Goal: Transaction & Acquisition: Subscribe to service/newsletter

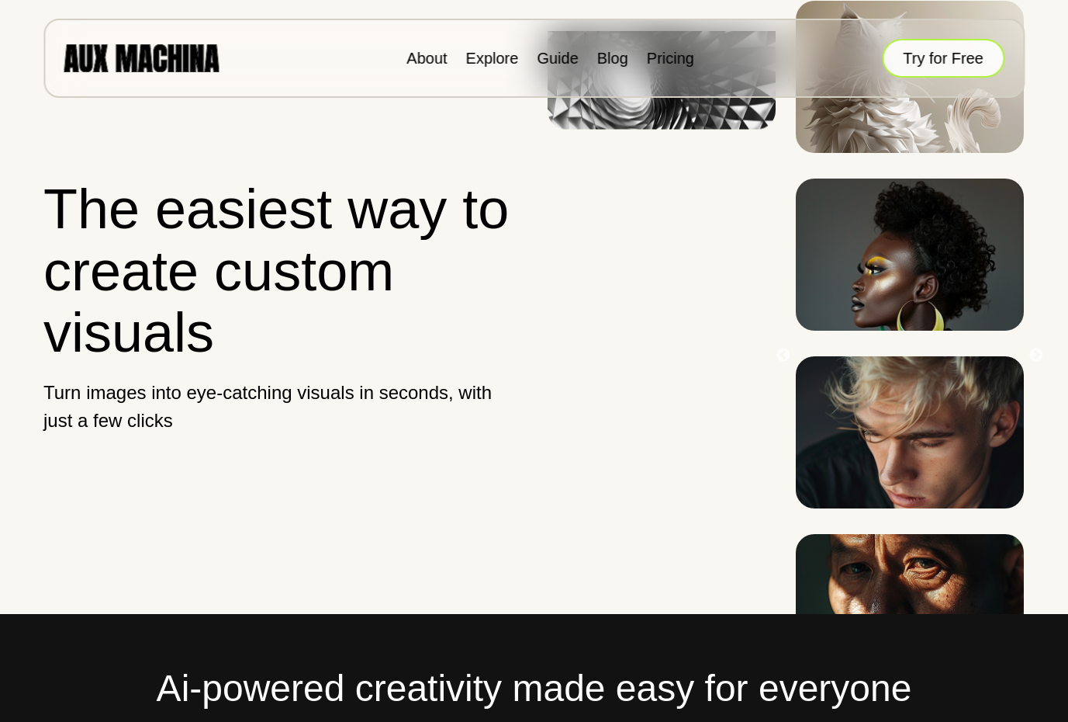
click at [942, 63] on button "Try for Free" at bounding box center [943, 58] width 123 height 39
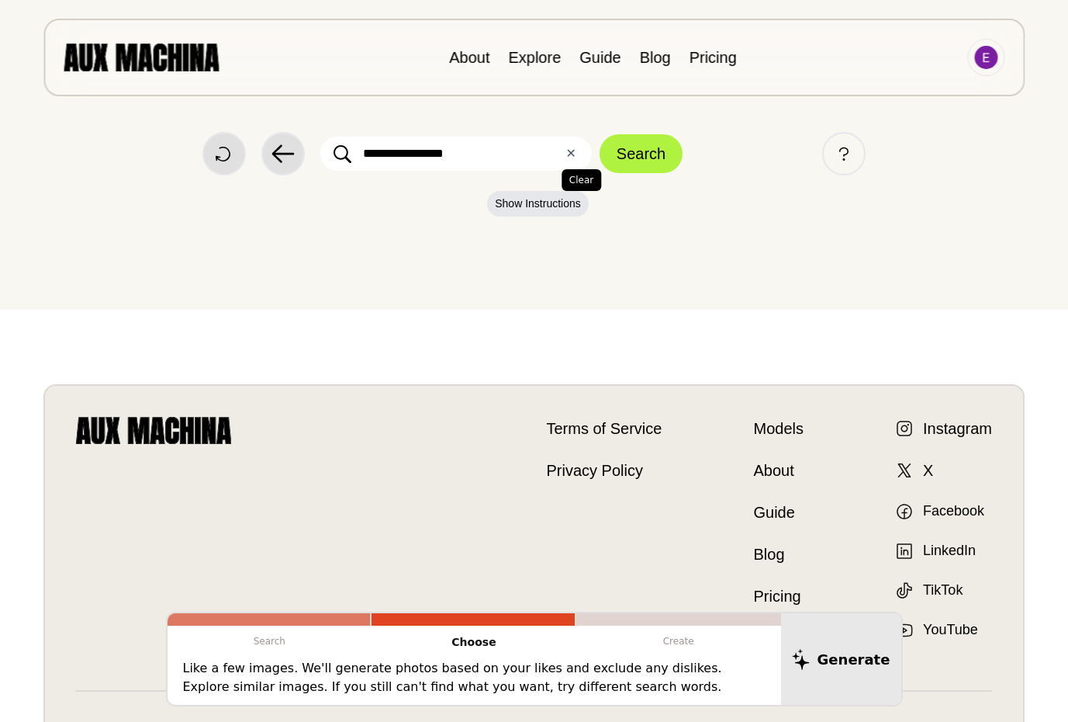
click at [572, 150] on button "✕ Clear" at bounding box center [571, 153] width 10 height 19
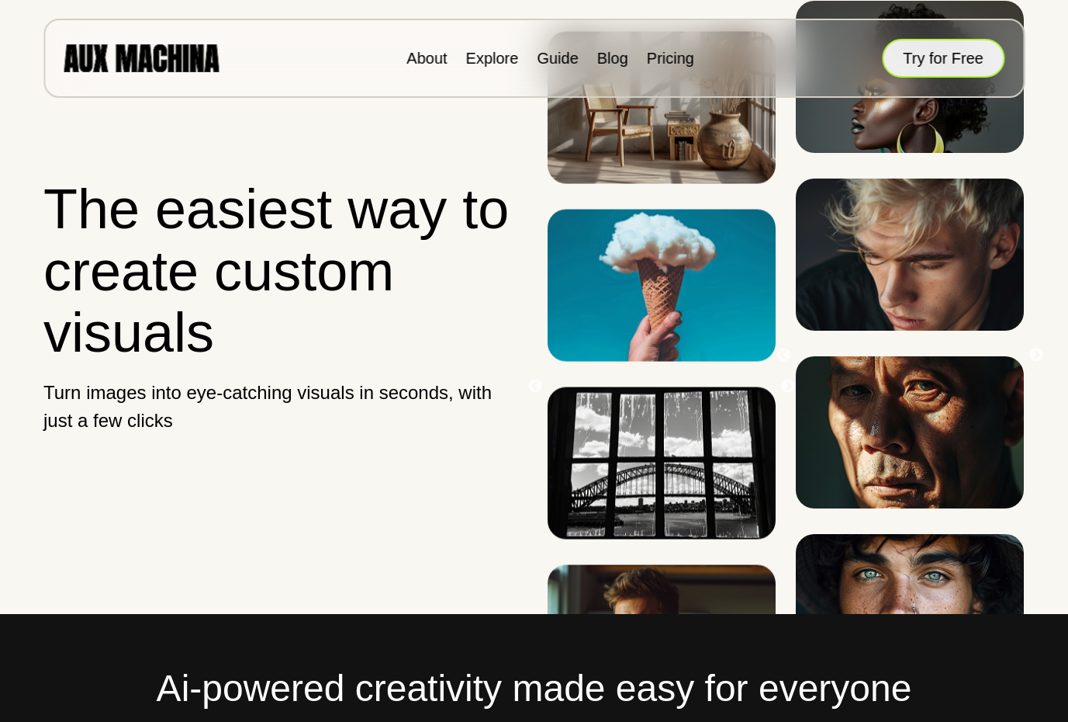
click at [965, 62] on button "Try for Free" at bounding box center [943, 58] width 123 height 39
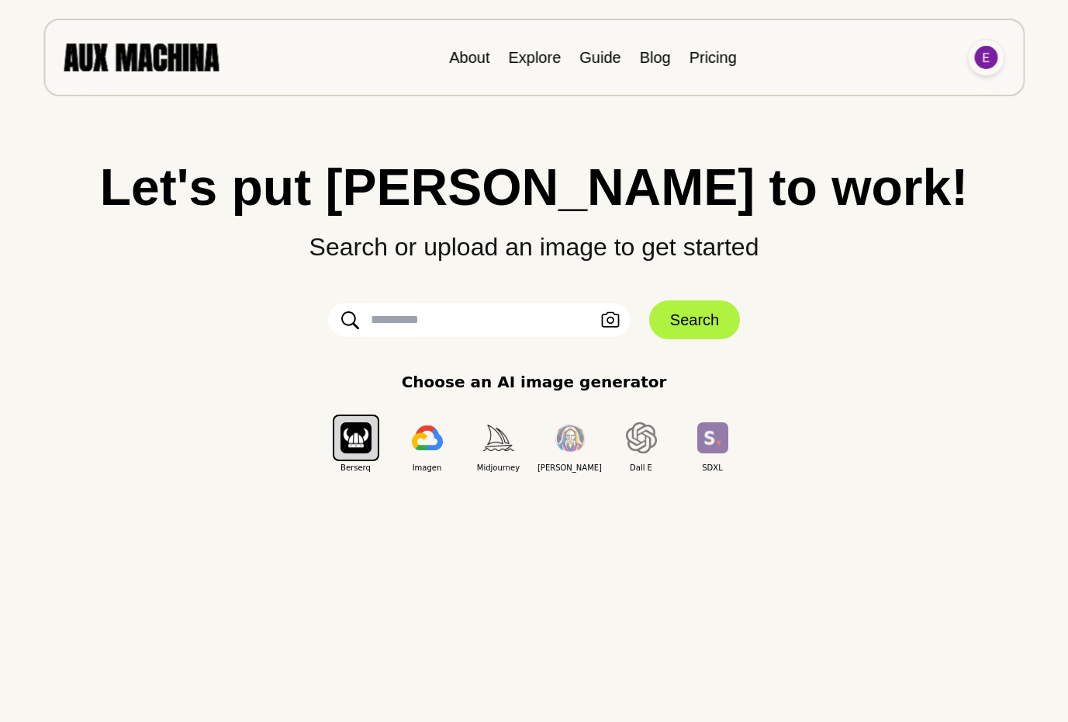
click at [983, 57] on img at bounding box center [986, 57] width 23 height 23
click at [881, 127] on li "Sign out" at bounding box center [927, 127] width 155 height 34
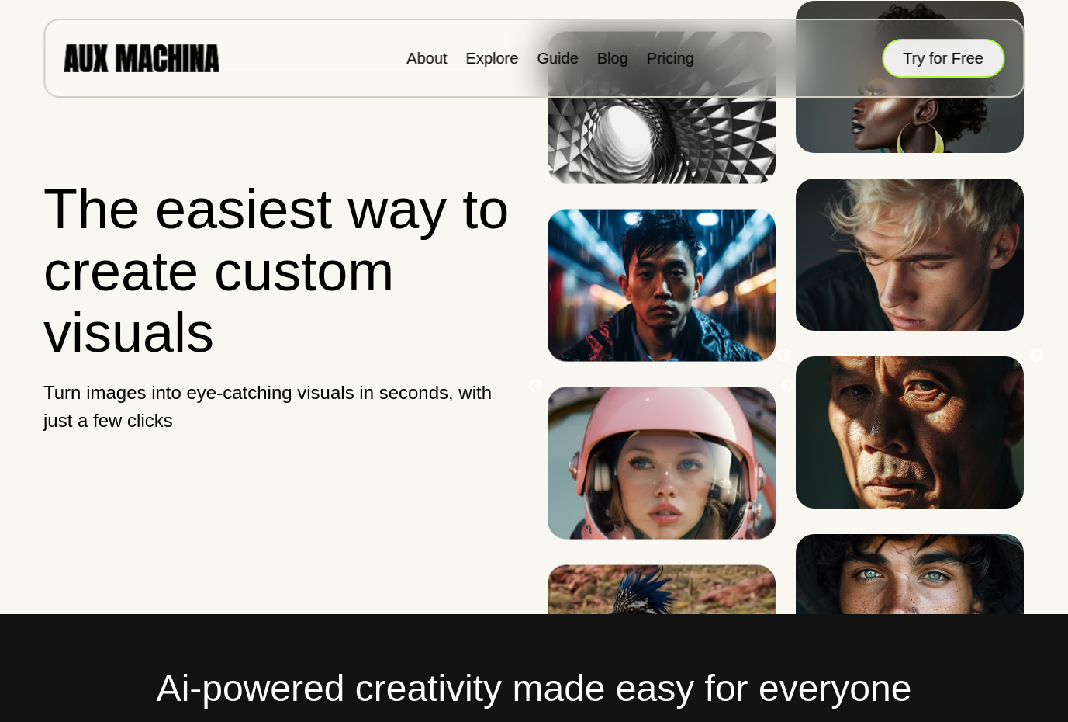
click at [945, 58] on button "Try for Free" at bounding box center [943, 58] width 123 height 39
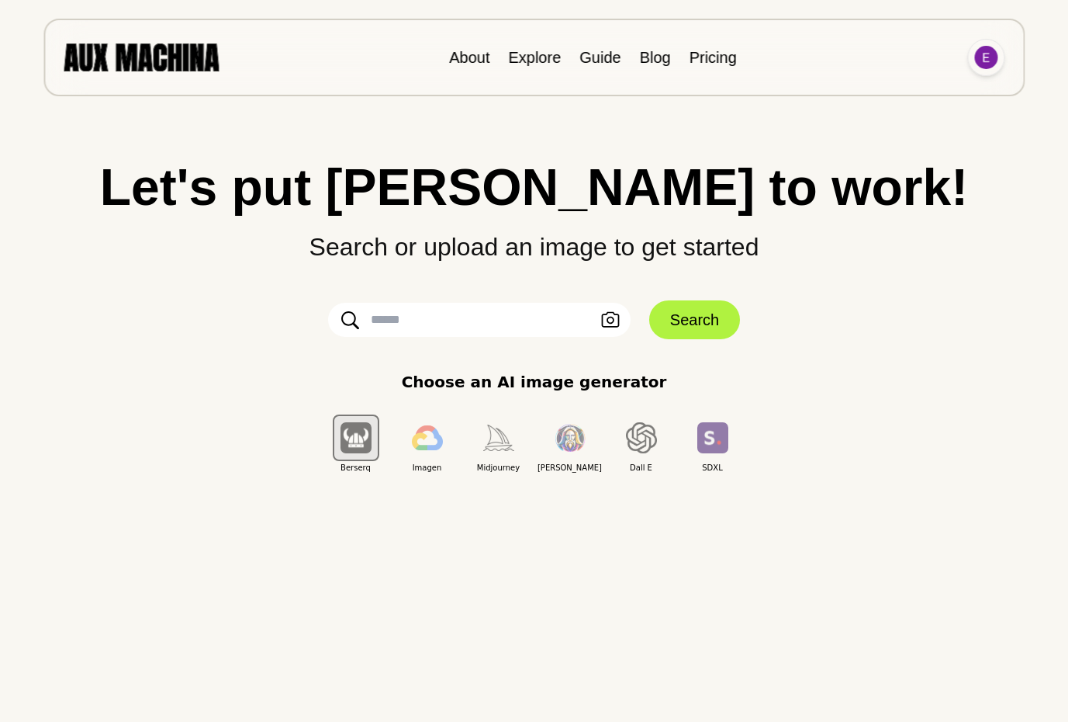
click at [985, 55] on img at bounding box center [986, 57] width 23 height 23
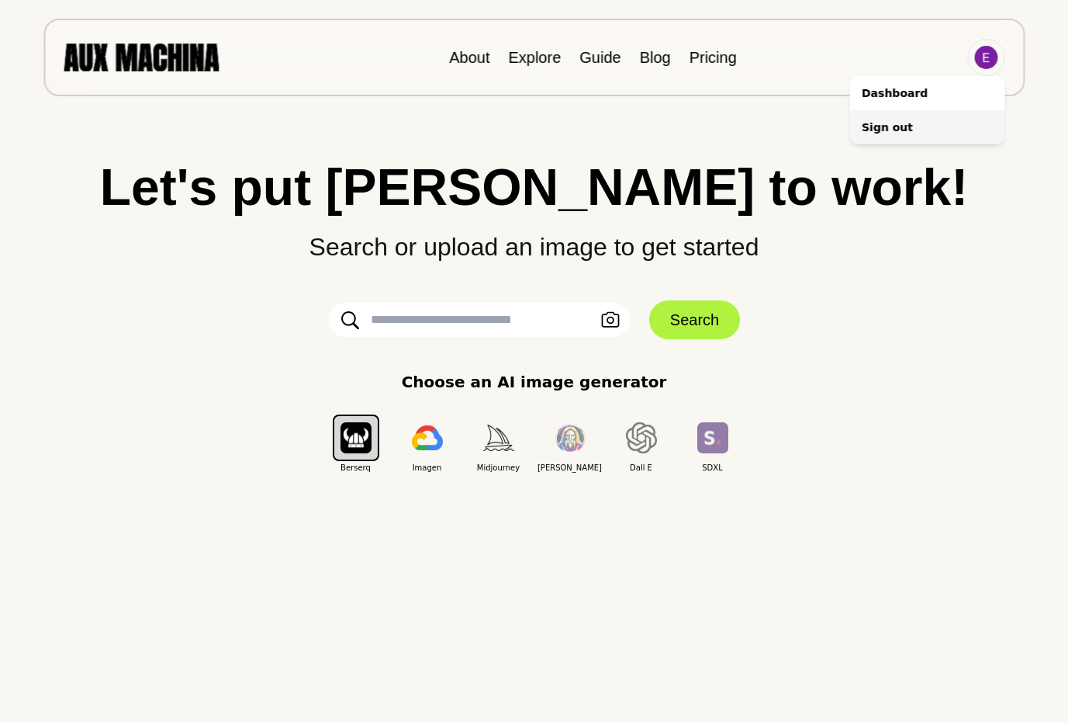
click at [899, 125] on li "Sign out" at bounding box center [927, 127] width 155 height 34
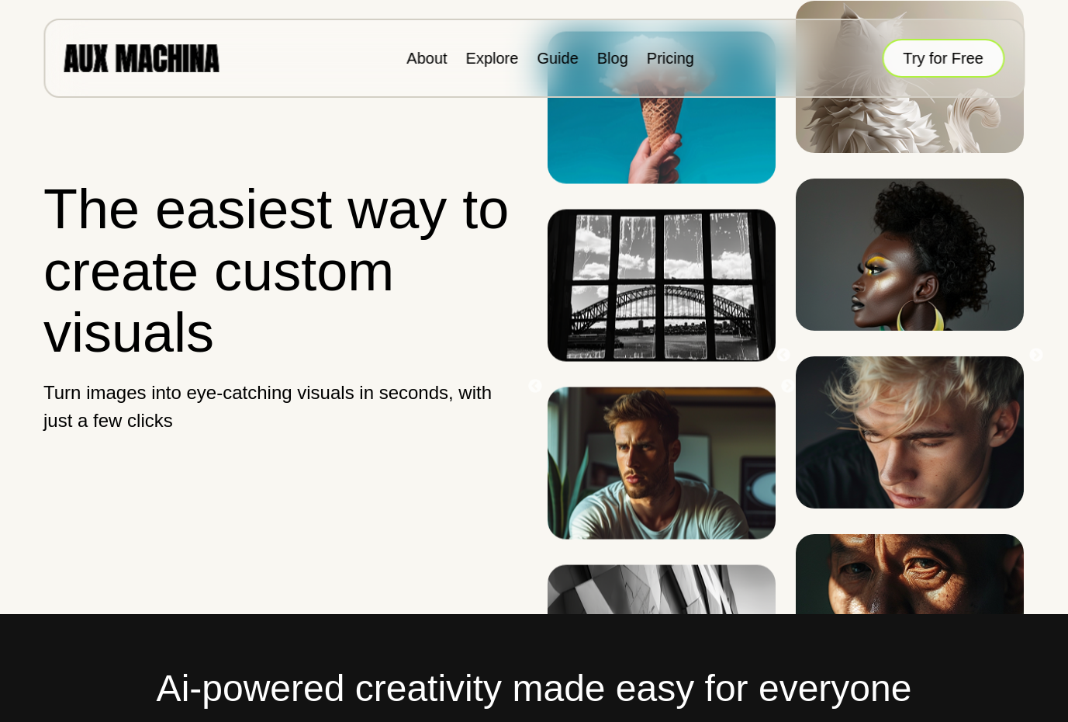
click at [934, 53] on button "Try for Free" at bounding box center [943, 58] width 123 height 39
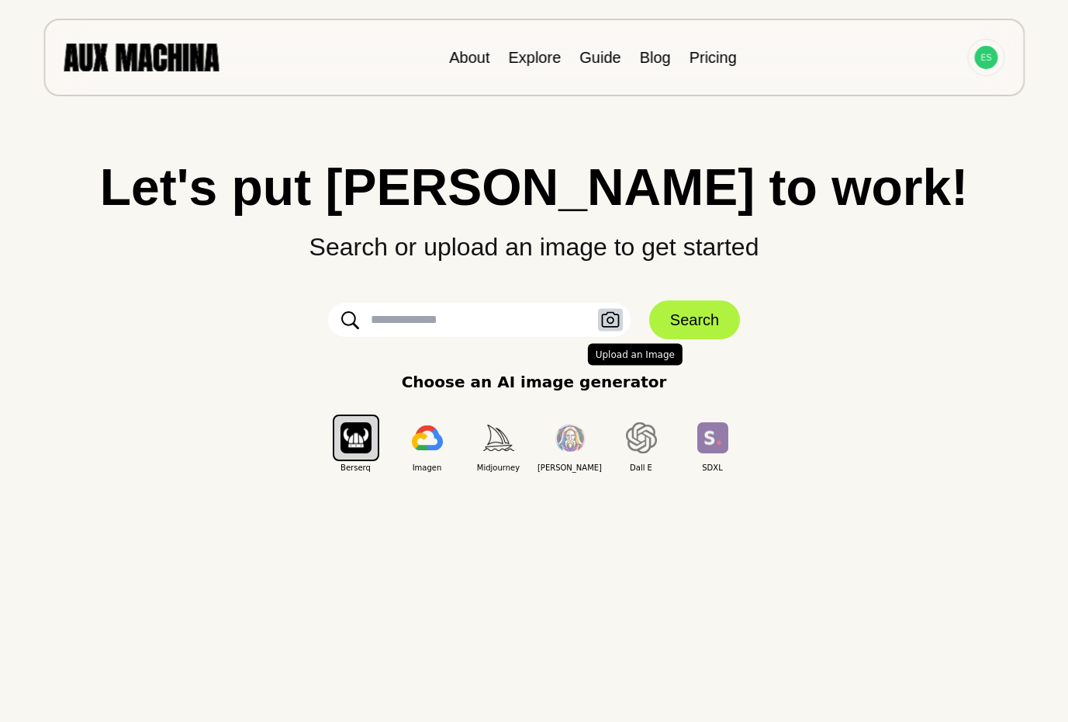
click at [611, 314] on icon "button" at bounding box center [610, 320] width 19 height 16
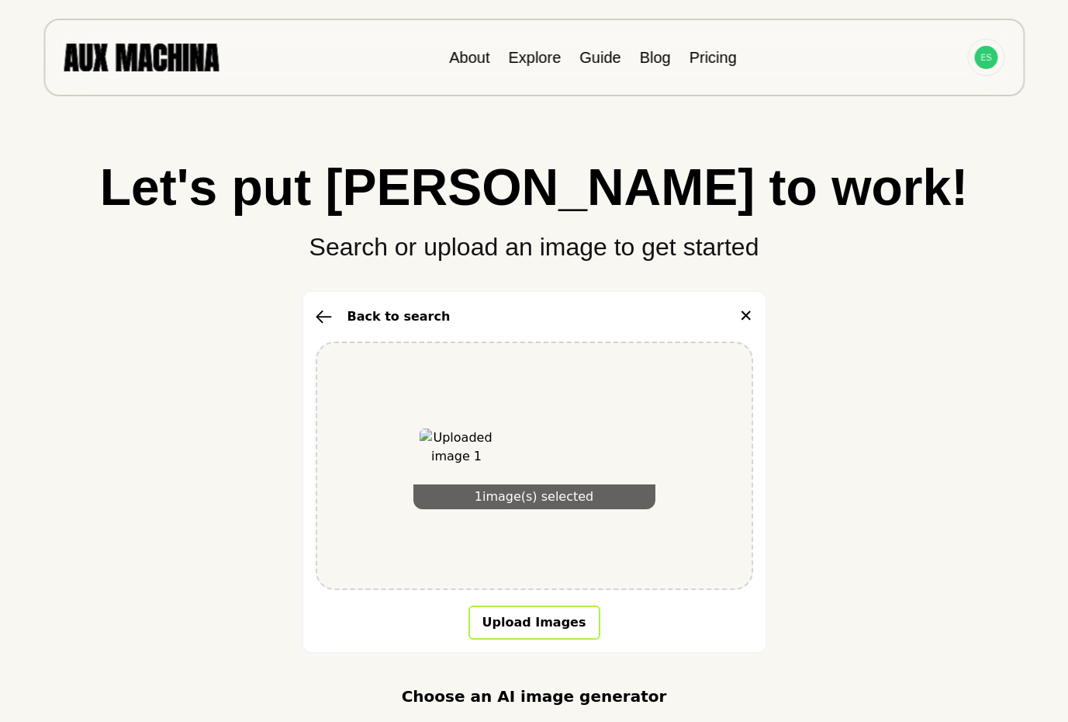
click at [543, 622] on button "Upload Images" at bounding box center [535, 622] width 132 height 34
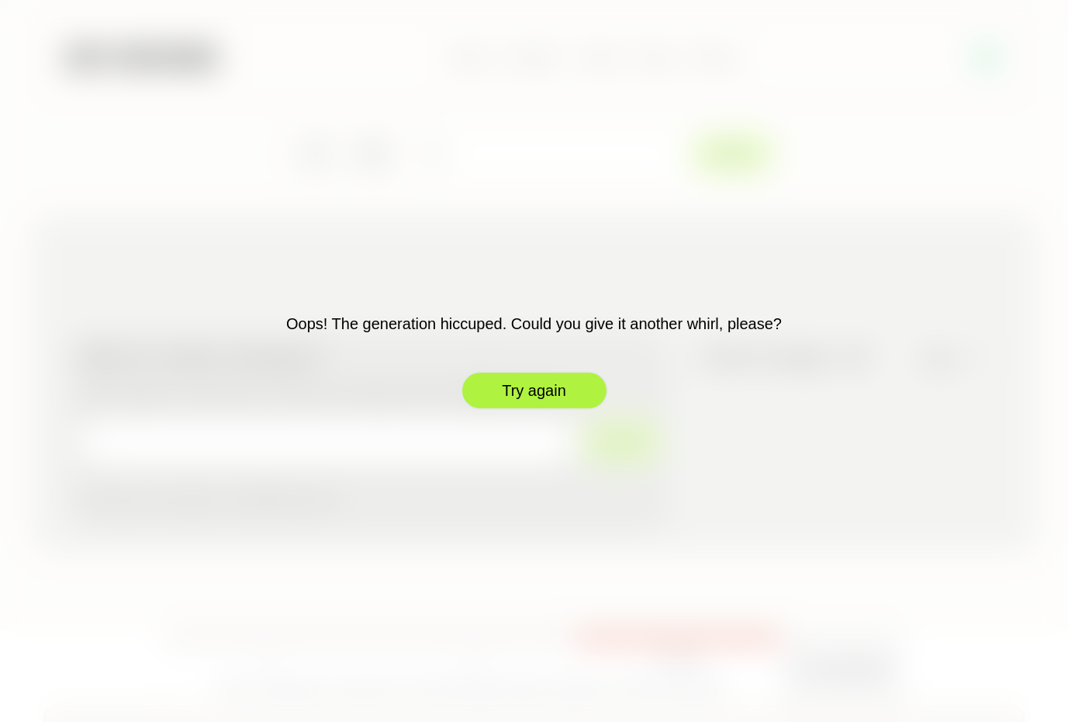
click at [553, 392] on button "Try again" at bounding box center [534, 390] width 147 height 39
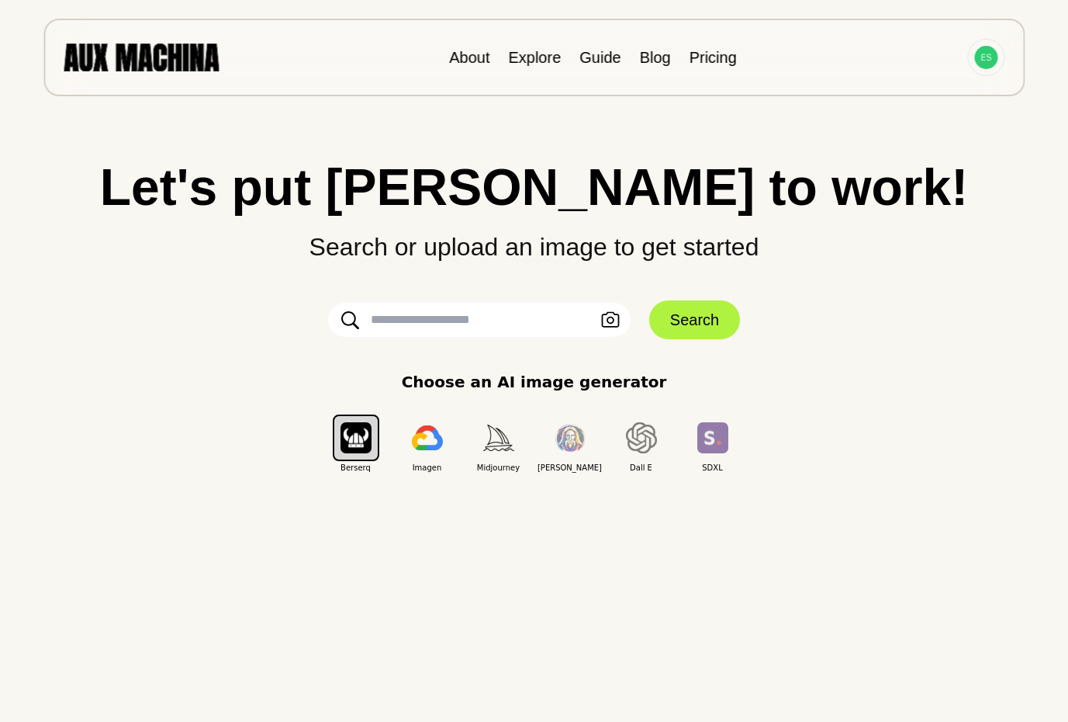
click at [738, 49] on div "About Explore Guide Blog Pricing" at bounding box center [534, 58] width 982 height 78
click at [722, 54] on link "Pricing" at bounding box center [713, 57] width 47 height 17
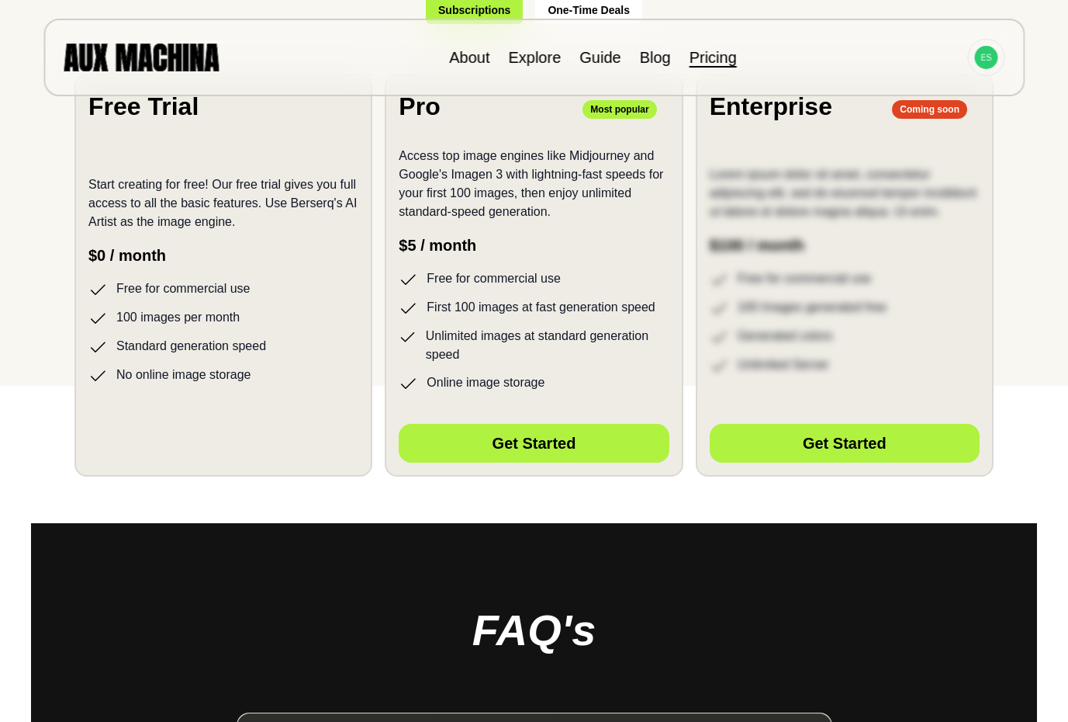
scroll to position [352, 0]
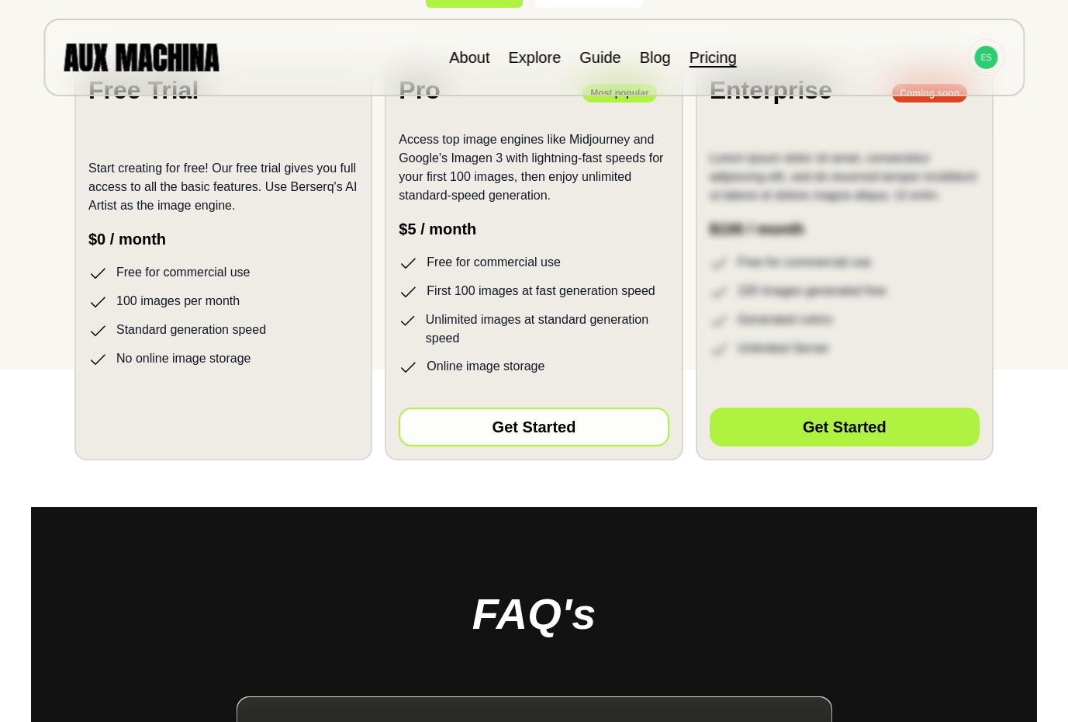
click at [546, 430] on button "Get Started" at bounding box center [534, 426] width 270 height 39
click at [525, 424] on button "Get Started" at bounding box center [534, 426] width 270 height 39
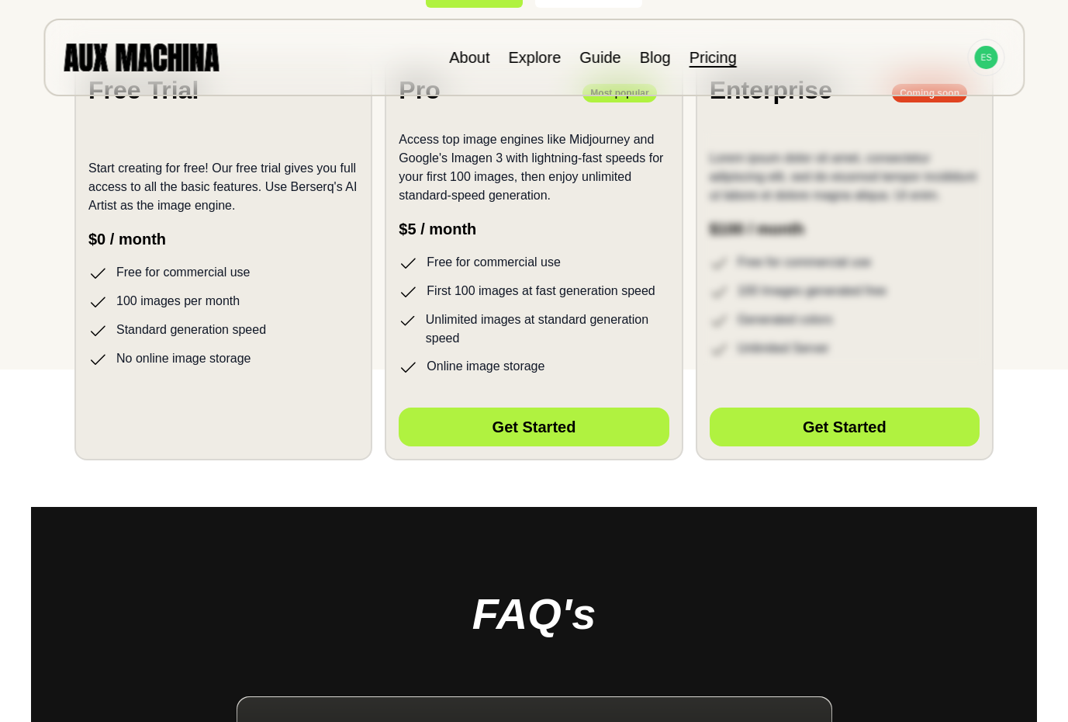
scroll to position [0, 0]
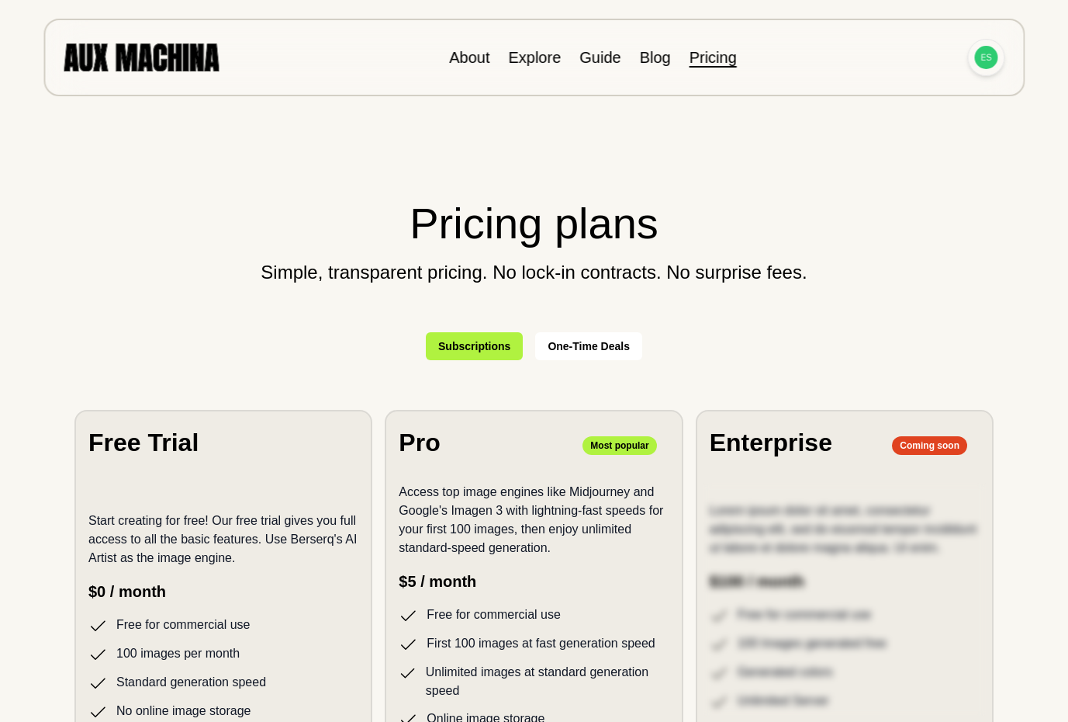
click at [990, 54] on img at bounding box center [986, 57] width 23 height 23
click at [884, 129] on li "Sign out" at bounding box center [927, 127] width 155 height 34
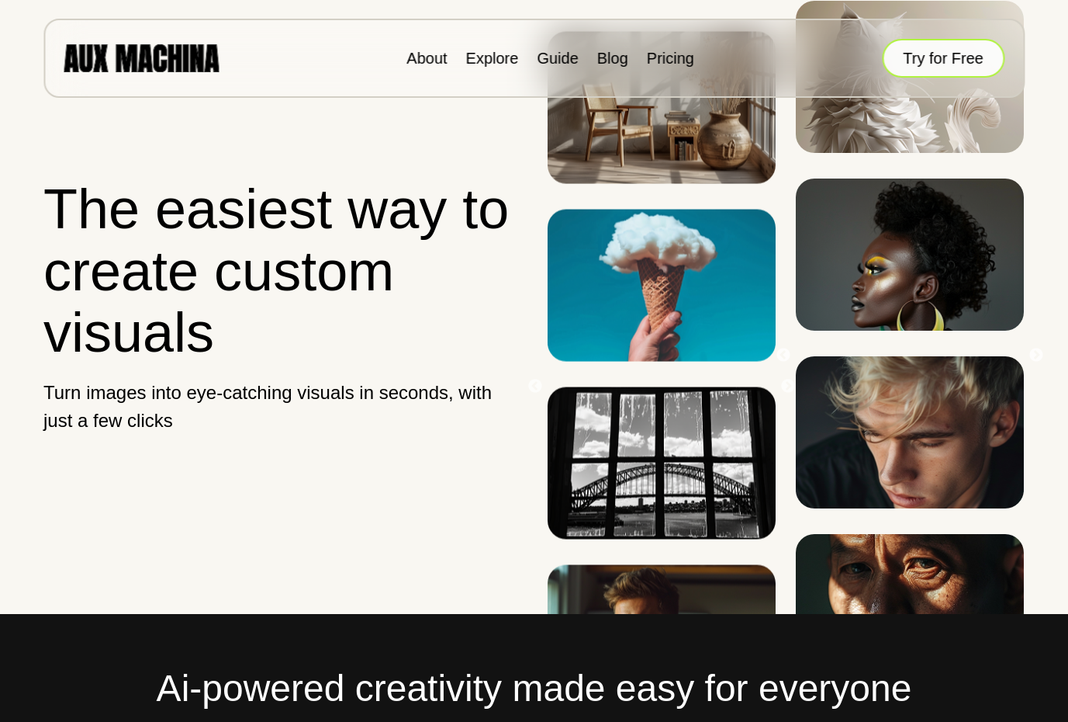
click at [945, 61] on button "Try for Free" at bounding box center [943, 58] width 123 height 39
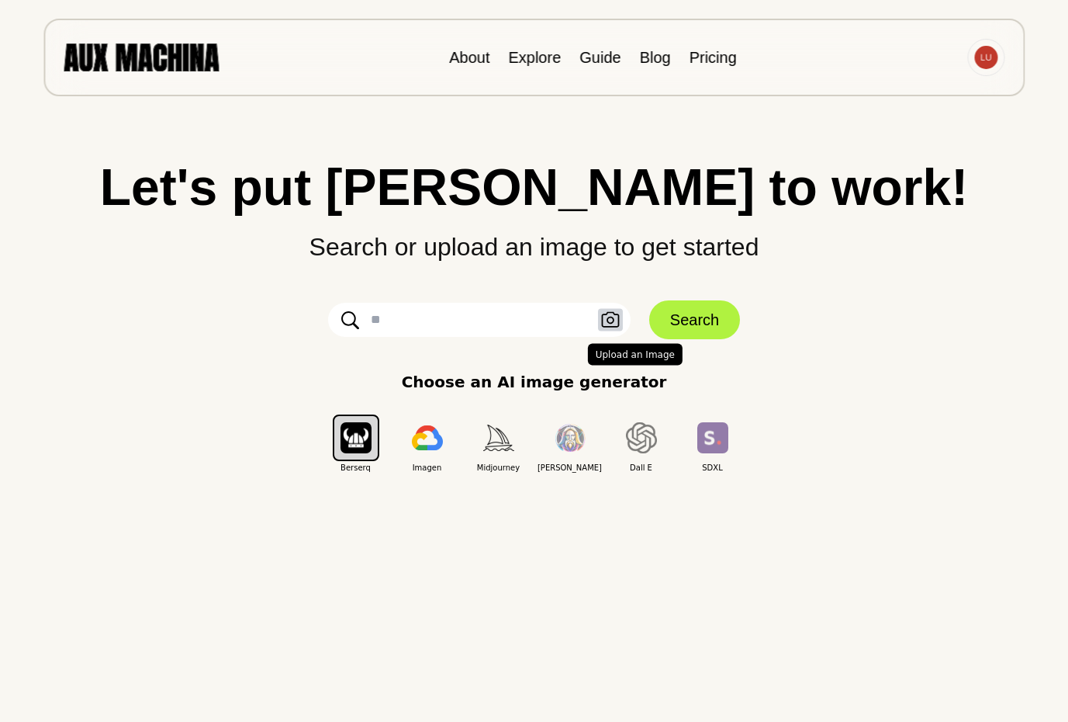
click at [611, 321] on icon "button" at bounding box center [610, 320] width 19 height 16
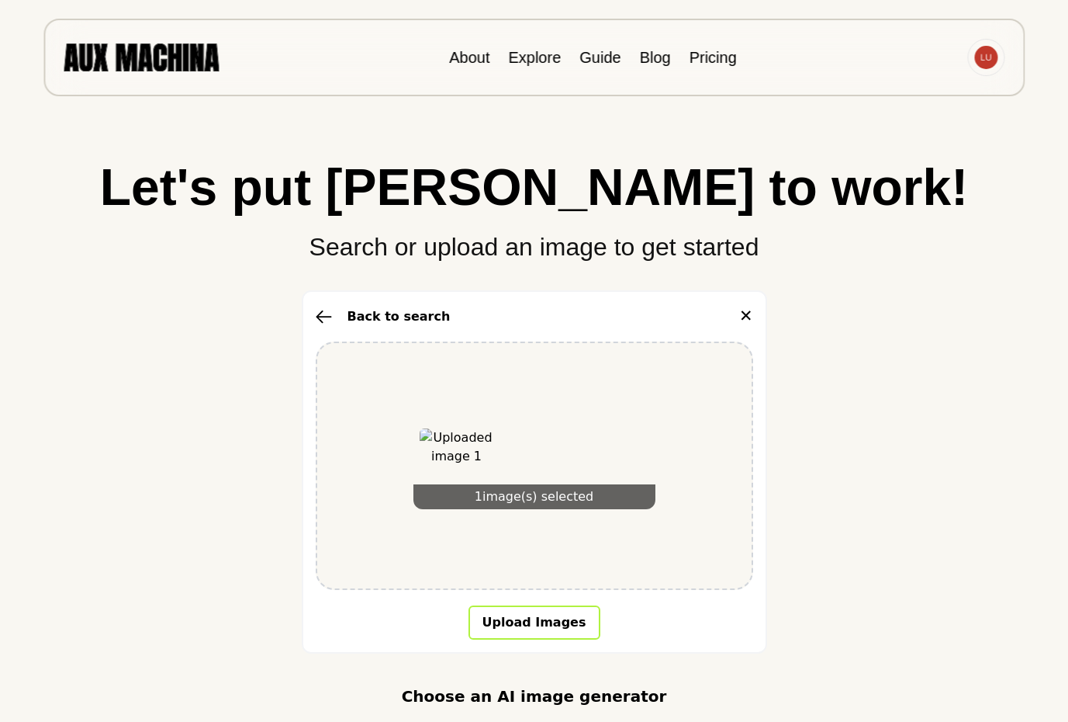
click at [533, 622] on button "Upload Images" at bounding box center [535, 622] width 132 height 34
